Goal: Check status: Check status

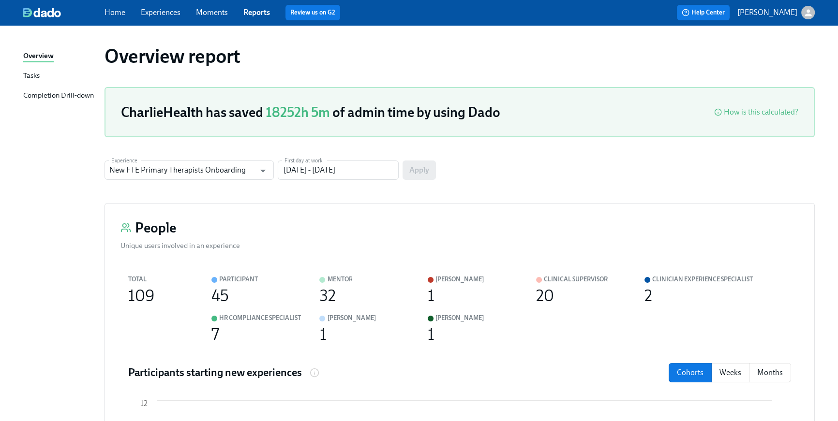
click at [122, 16] on link "Home" at bounding box center [115, 12] width 21 height 9
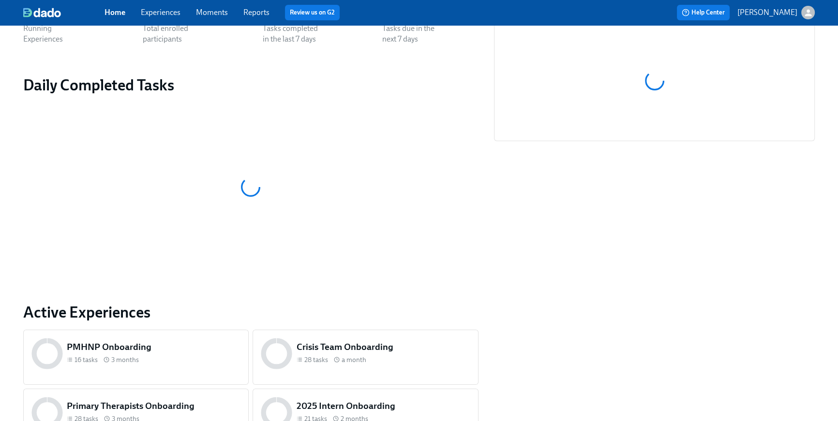
scroll to position [392, 0]
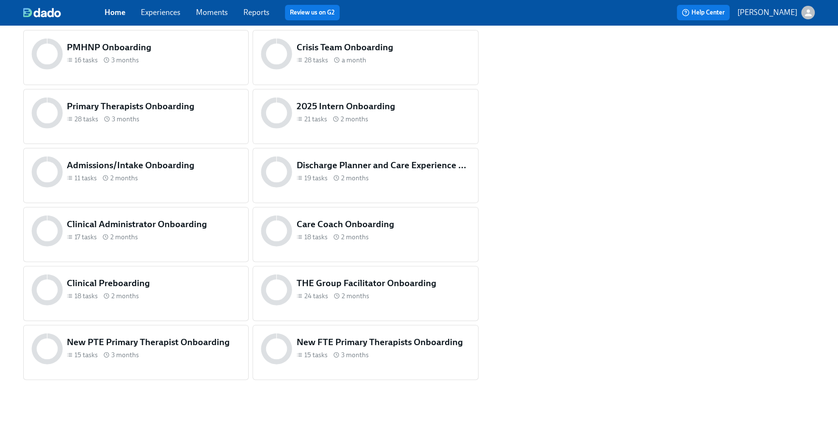
click at [183, 301] on div "Clinical Preboarding 18 tasks 2 months" at bounding box center [154, 290] width 178 height 30
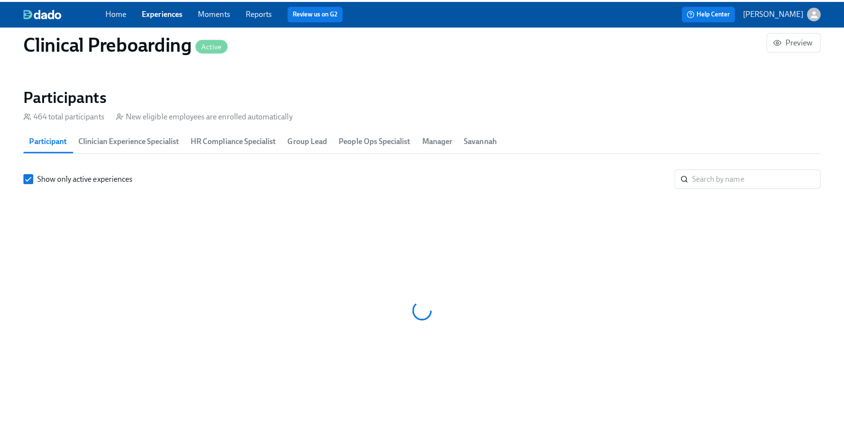
scroll to position [0, 11157]
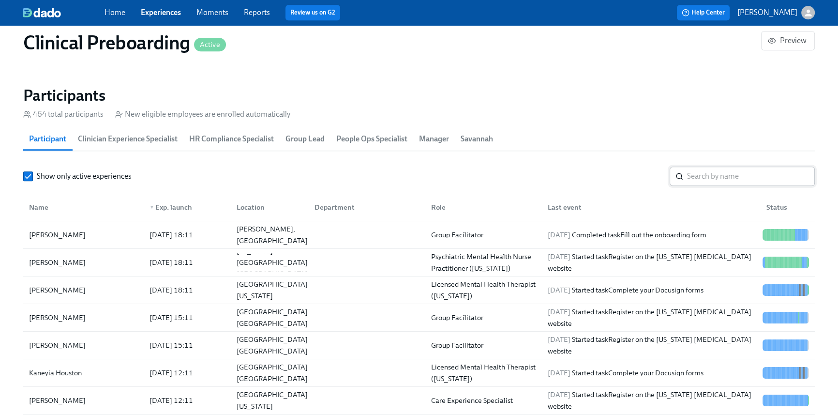
click at [726, 175] on input "search" at bounding box center [751, 175] width 128 height 19
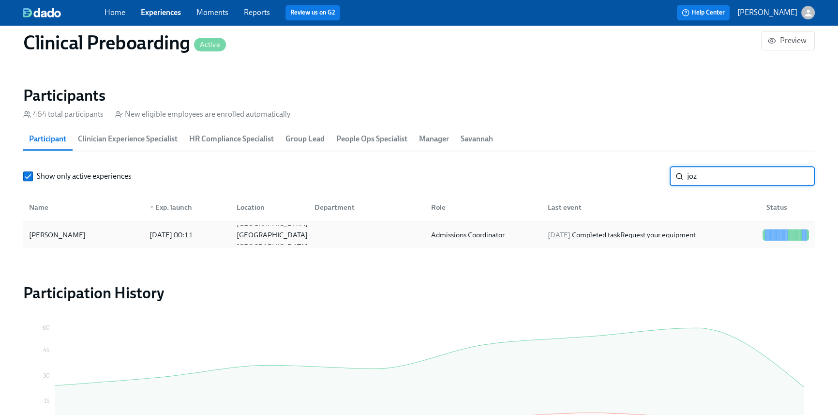
type input "joz"
click at [223, 239] on div "[DATE] 00:11" at bounding box center [185, 234] width 87 height 19
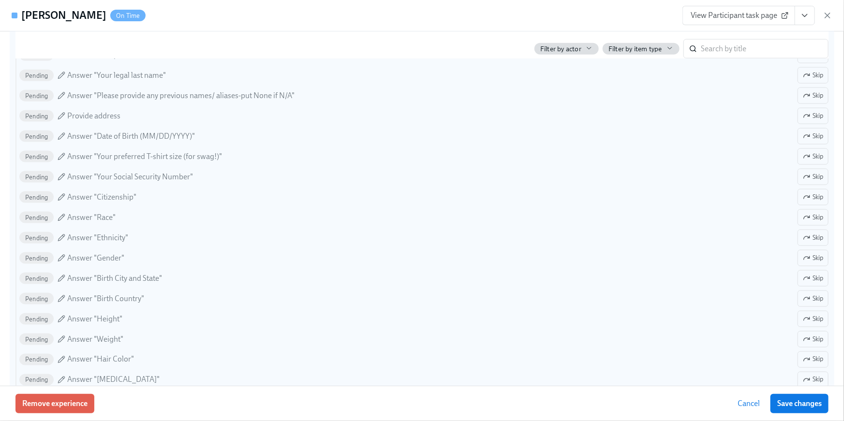
scroll to position [707, 0]
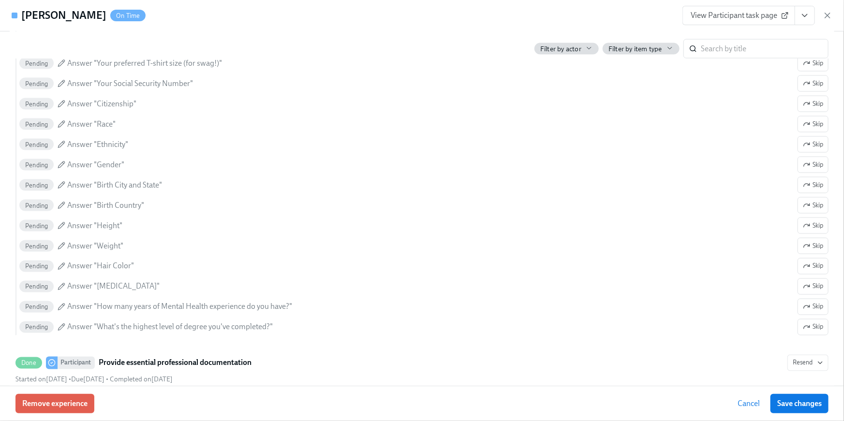
click at [705, 15] on span "View Participant task page" at bounding box center [739, 16] width 96 height 10
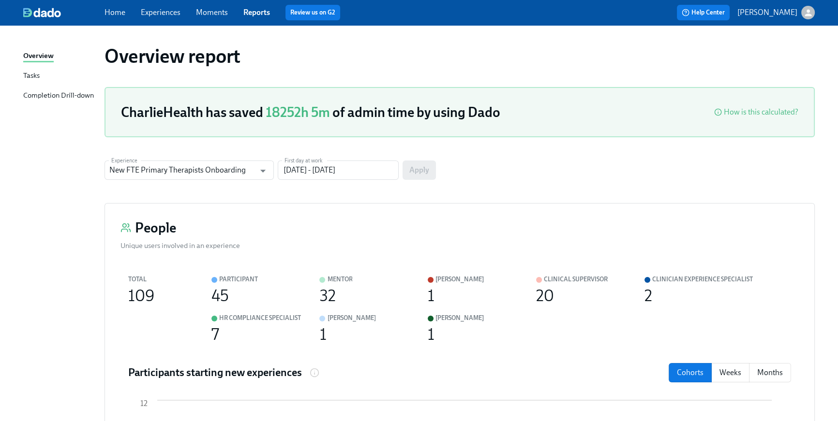
click at [122, 13] on link "Home" at bounding box center [115, 12] width 21 height 9
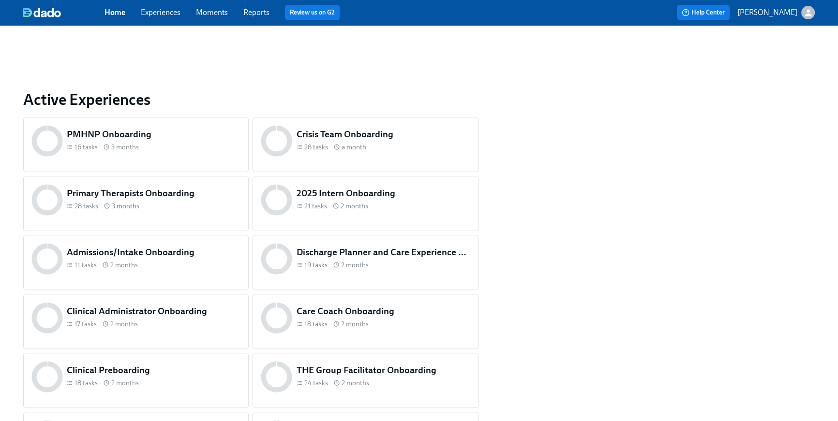
scroll to position [405, 0]
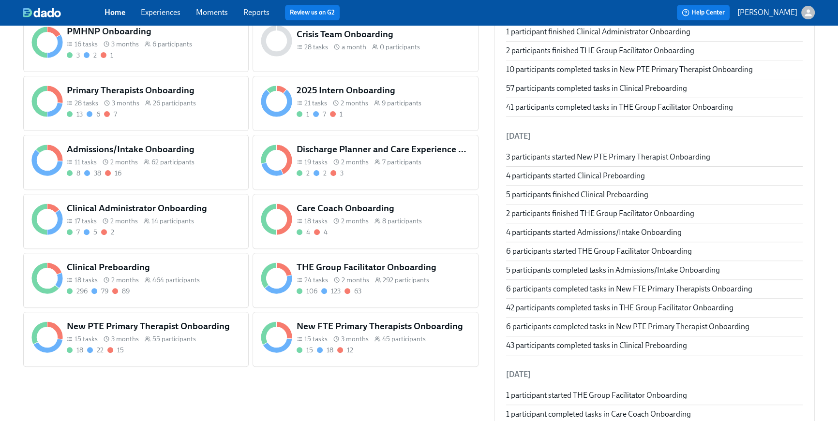
click at [373, 285] on div "THE Group Facilitator Onboarding 24 tasks 2 months 292 participants 106 123 63" at bounding box center [384, 278] width 178 height 39
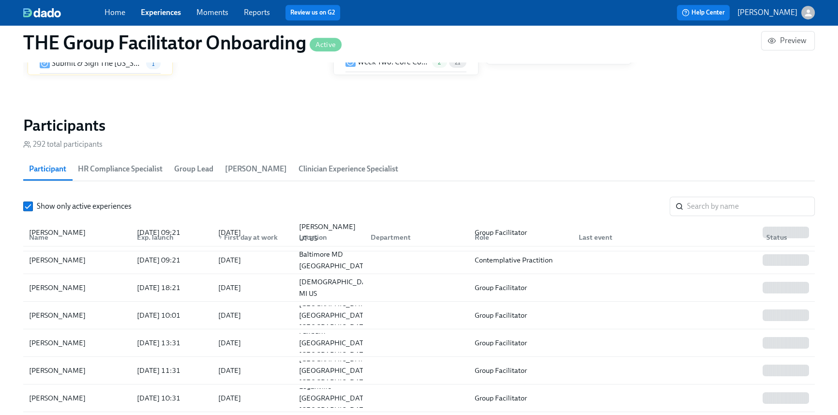
scroll to position [61, 0]
click at [709, 212] on input "search" at bounding box center [751, 205] width 128 height 19
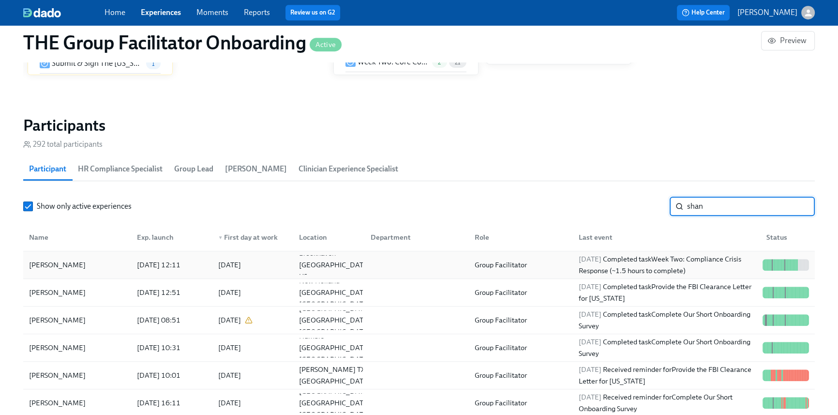
type input "shan"
click at [643, 269] on div "2025/10/10 Completed task Week Two: Compliance Crisis Response (~1.5 hours to c…" at bounding box center [667, 264] width 184 height 23
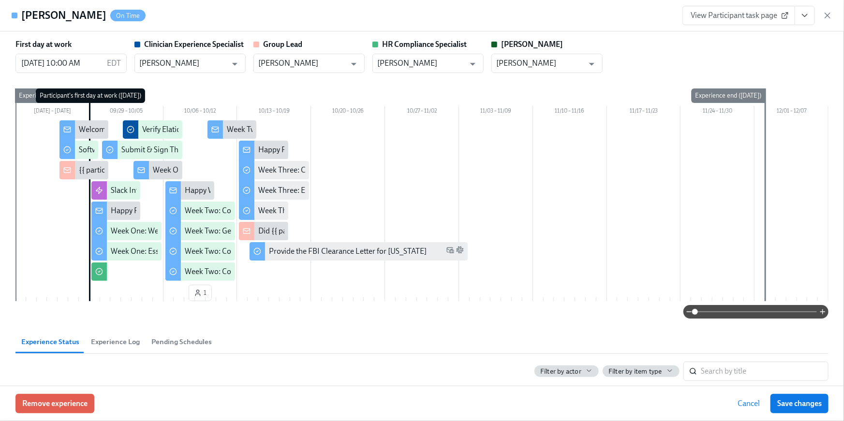
click at [812, 20] on button "View task page" at bounding box center [805, 15] width 20 height 19
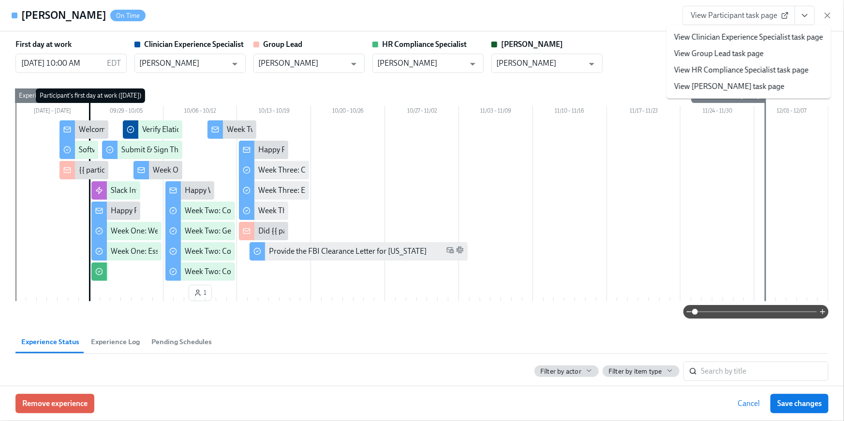
click at [791, 65] on link "View HR Compliance Specialist task page" at bounding box center [741, 70] width 135 height 11
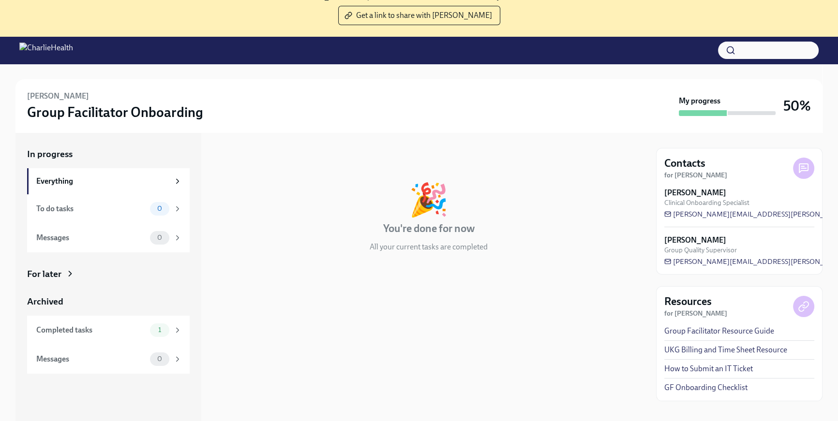
scroll to position [29, 0]
